Goal: Task Accomplishment & Management: Manage account settings

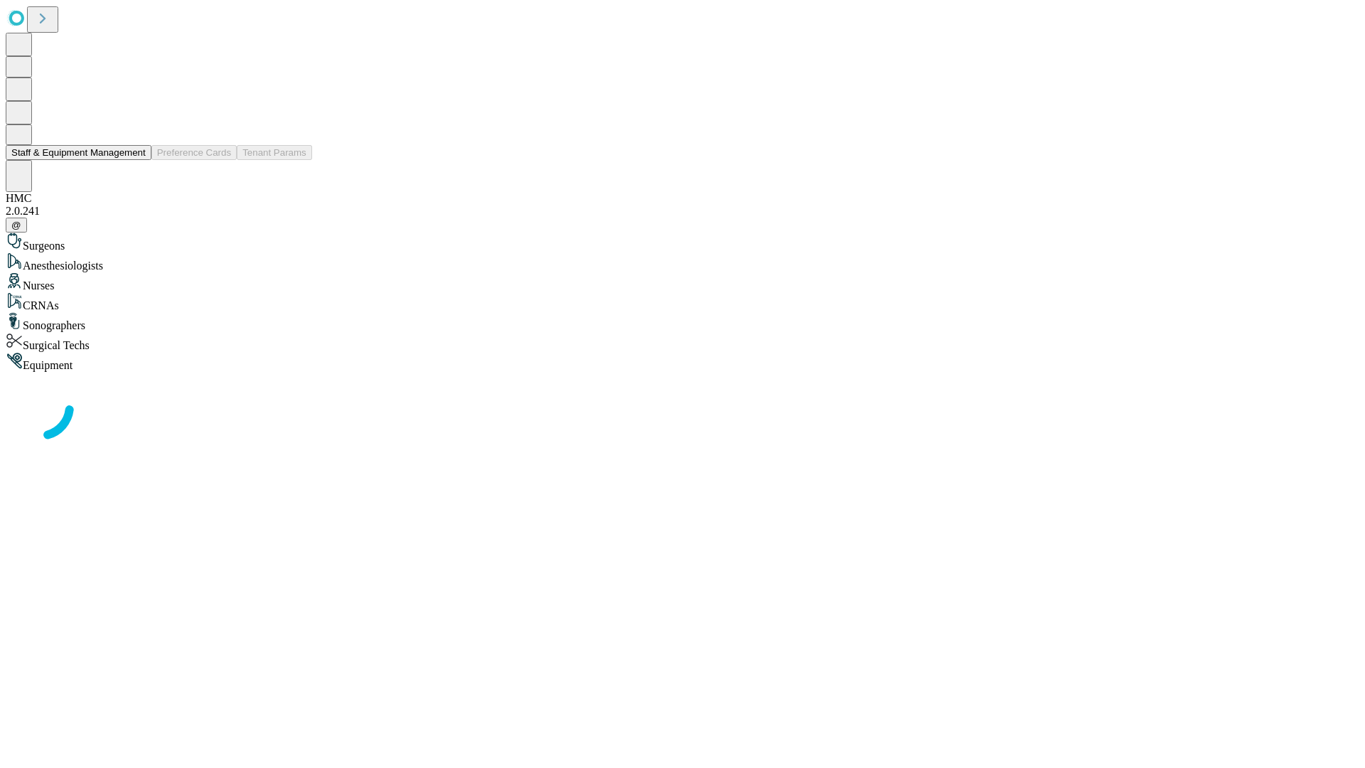
click at [136, 160] on button "Staff & Equipment Management" at bounding box center [79, 152] width 146 height 15
